Goal: Information Seeking & Learning: Learn about a topic

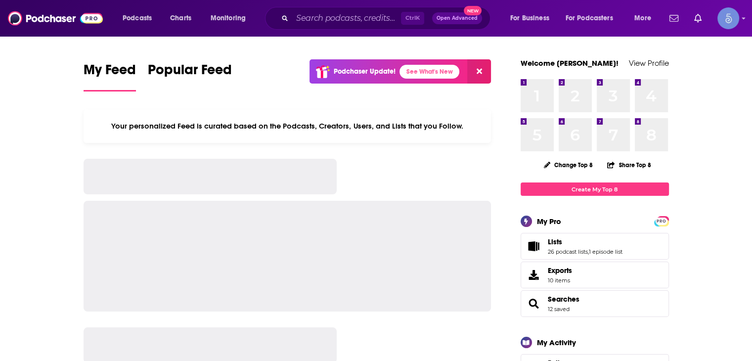
click at [307, 15] on input "Search podcasts, credits, & more..." at bounding box center [346, 18] width 109 height 16
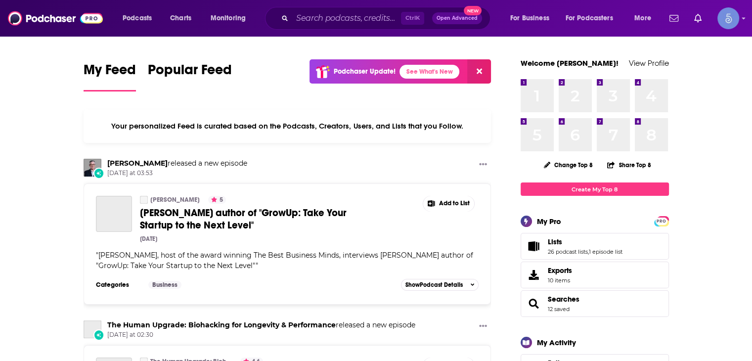
click at [309, 18] on input "Search podcasts, credits, & more..." at bounding box center [346, 18] width 109 height 16
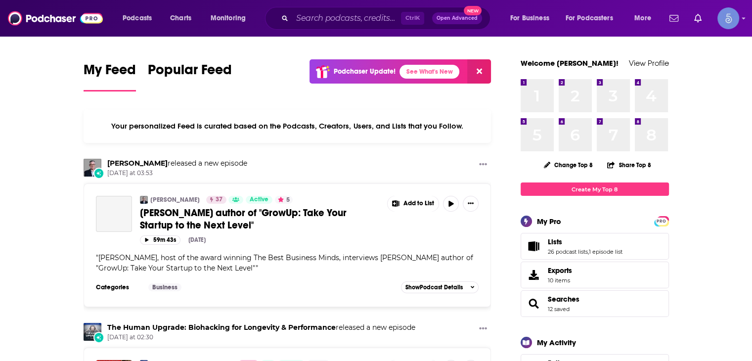
click at [309, 18] on input "Search podcasts, credits, & more..." at bounding box center [346, 18] width 109 height 16
click at [309, 17] on input "Search podcasts, credits, & more..." at bounding box center [346, 18] width 109 height 16
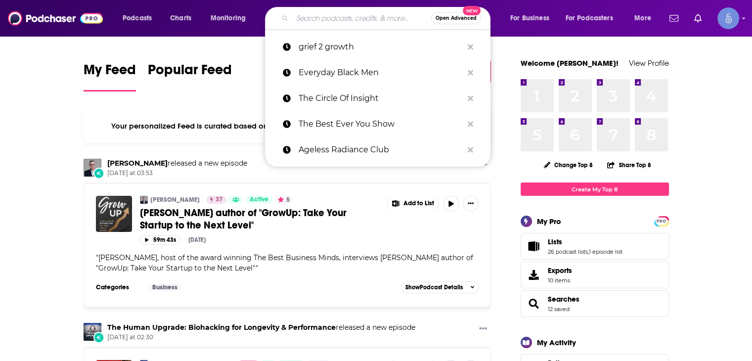
click at [353, 18] on input "Search podcasts, credits, & more..." at bounding box center [361, 18] width 139 height 16
type input "v"
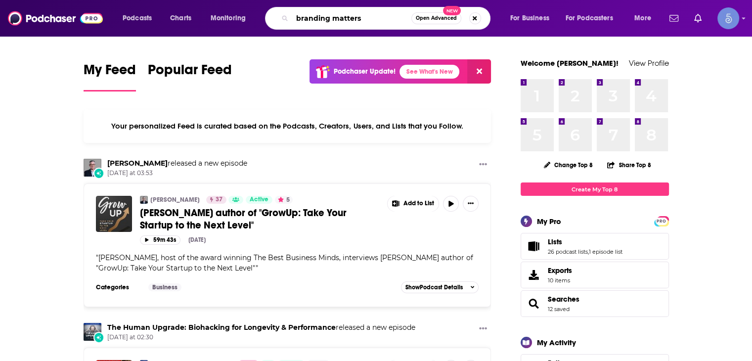
type input "branding matters"
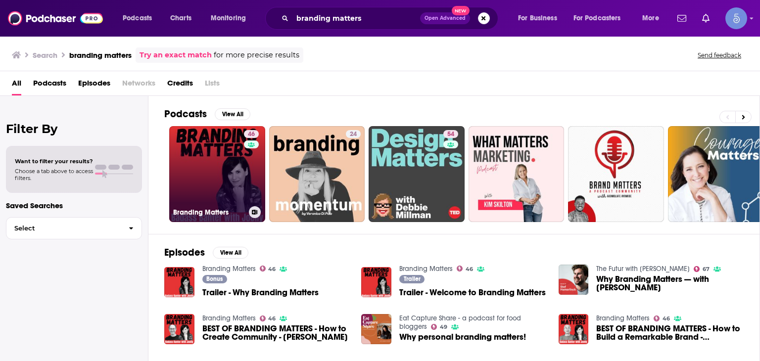
click at [220, 159] on link "46 Branding Matters" at bounding box center [217, 174] width 96 height 96
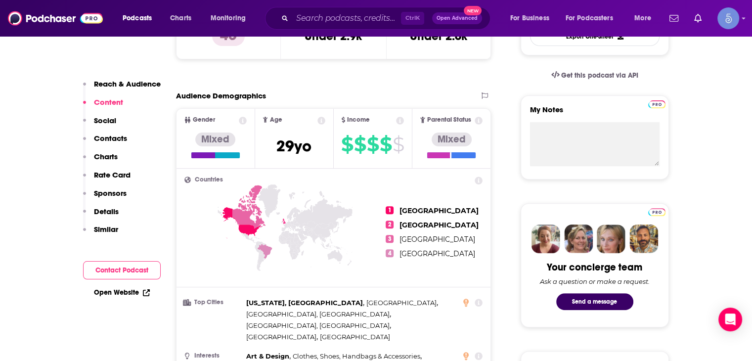
scroll to position [198, 0]
